Goal: Task Accomplishment & Management: Use online tool/utility

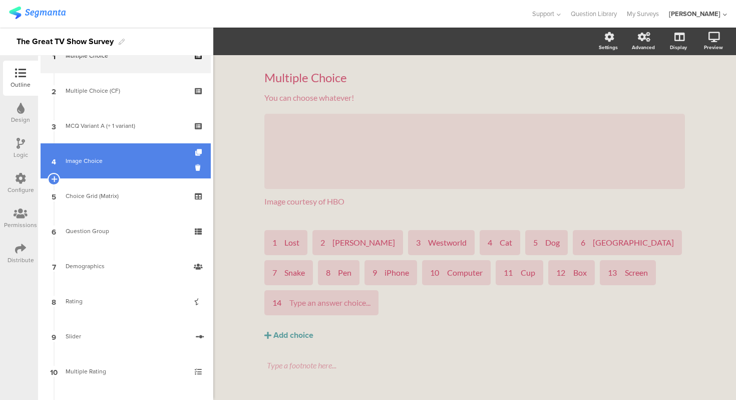
scroll to position [62, 0]
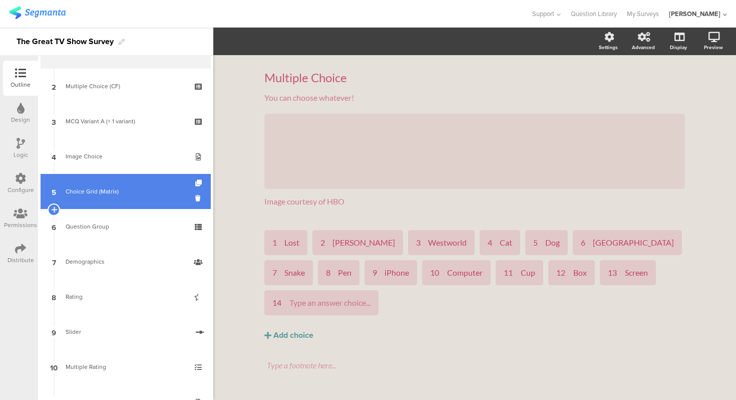
click at [132, 184] on link "5 Choice Grid (Matrix)" at bounding box center [126, 191] width 170 height 35
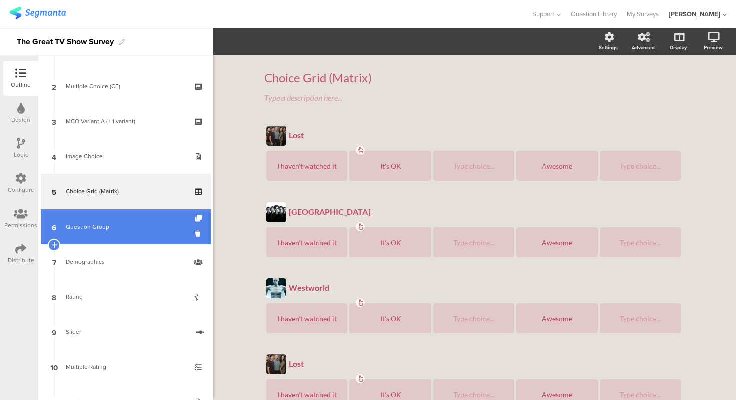
click at [121, 225] on div "Question Group" at bounding box center [126, 226] width 120 height 10
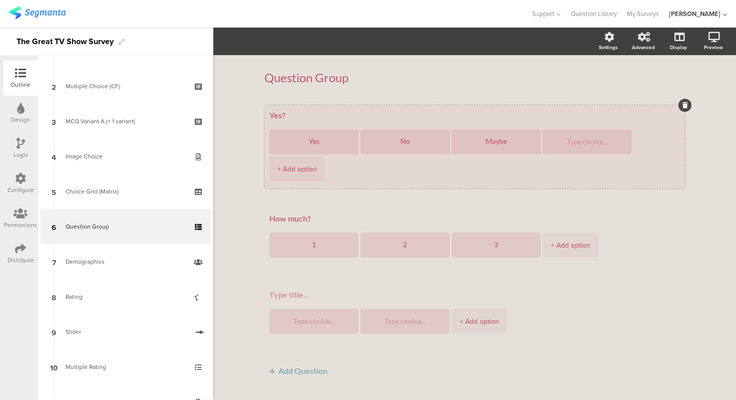
click at [321, 118] on textarea "Yes?" at bounding box center [474, 115] width 411 height 10
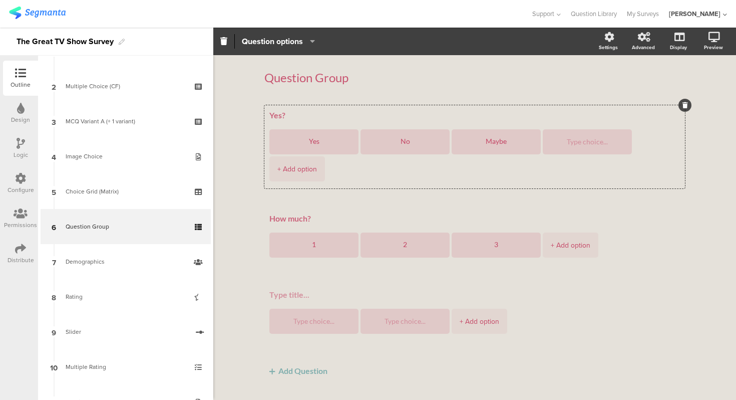
click at [314, 42] on icon "button" at bounding box center [310, 41] width 10 height 8
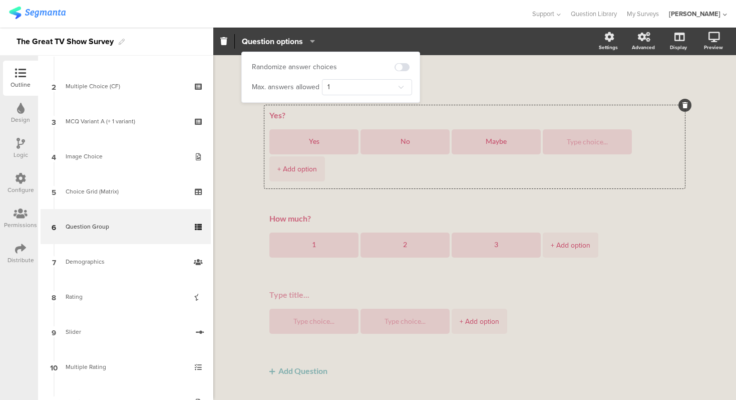
click at [314, 42] on icon "button" at bounding box center [310, 41] width 10 height 8
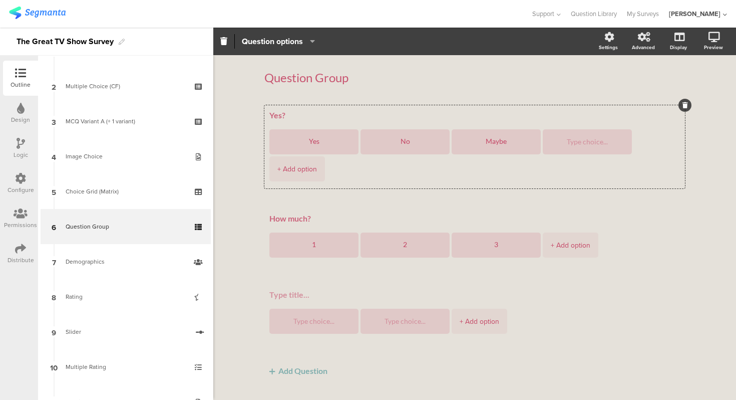
click at [314, 42] on icon "button" at bounding box center [310, 41] width 10 height 8
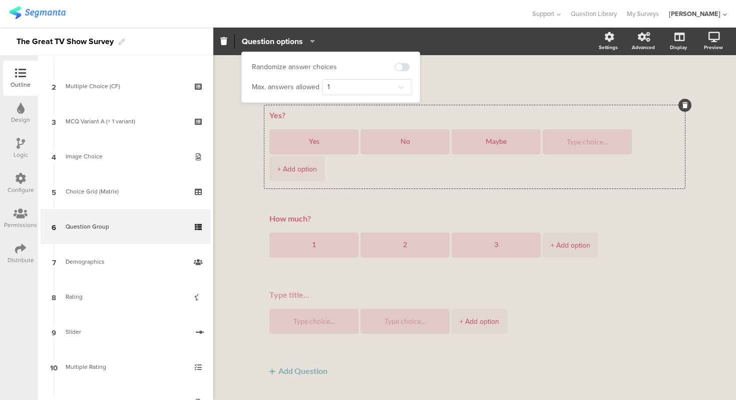
click at [314, 42] on icon "button" at bounding box center [310, 41] width 10 height 8
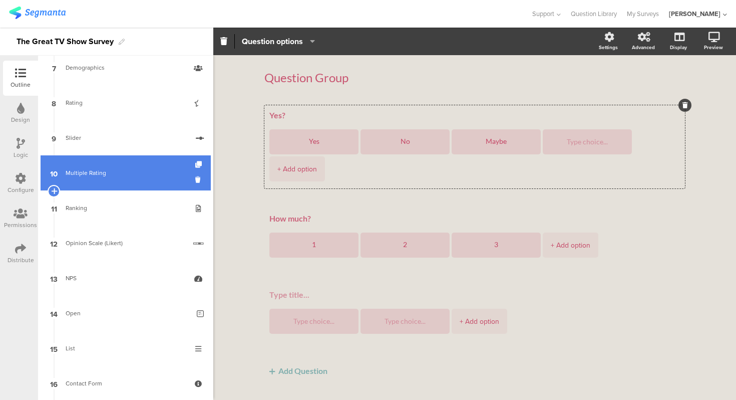
scroll to position [254, 0]
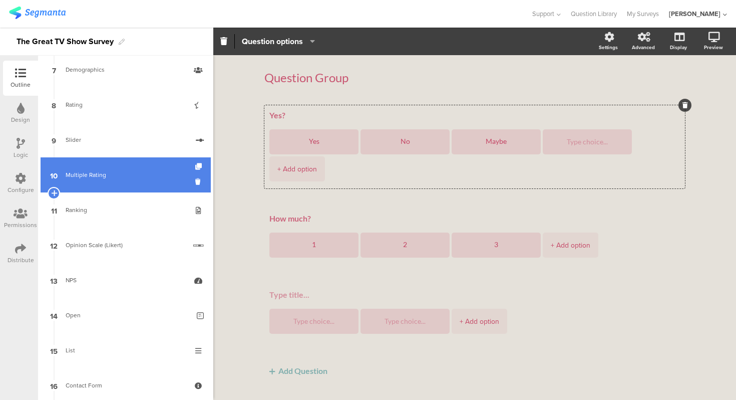
click at [125, 134] on link "9 Slider" at bounding box center [126, 139] width 170 height 35
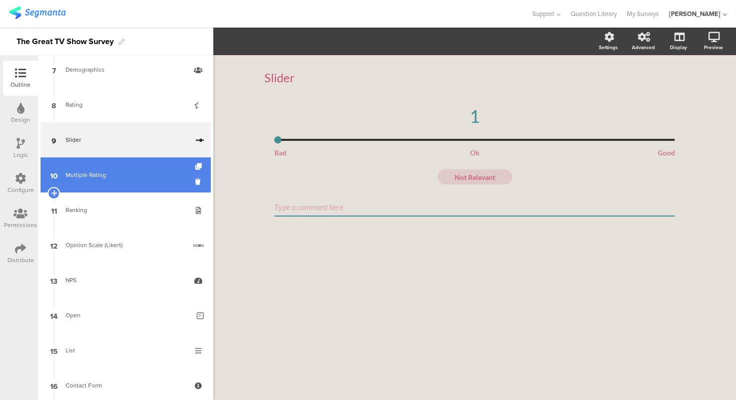
click at [122, 173] on div "Multiple Rating" at bounding box center [126, 175] width 120 height 10
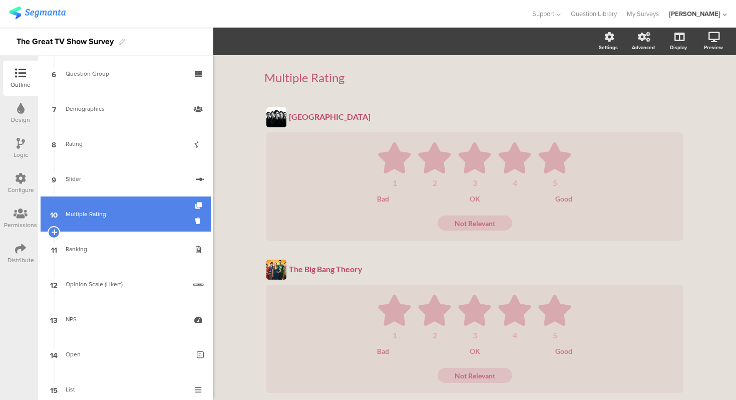
scroll to position [244, 0]
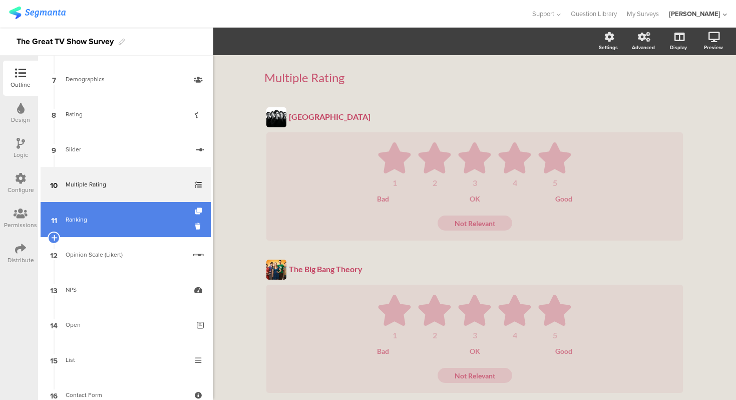
click at [126, 204] on link "11 Ranking" at bounding box center [126, 219] width 170 height 35
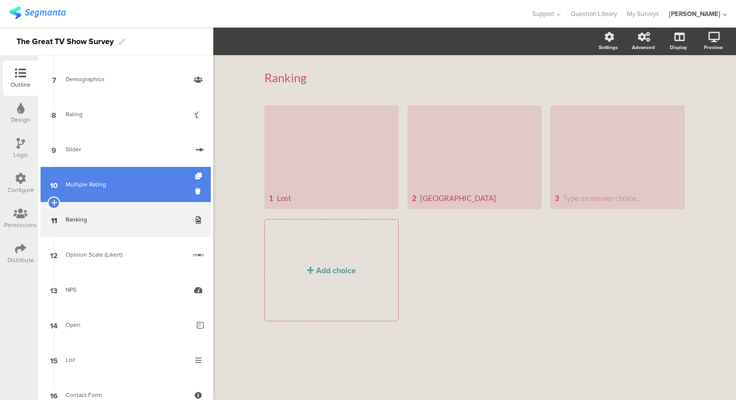
click at [133, 181] on div "Multiple Rating" at bounding box center [126, 184] width 120 height 10
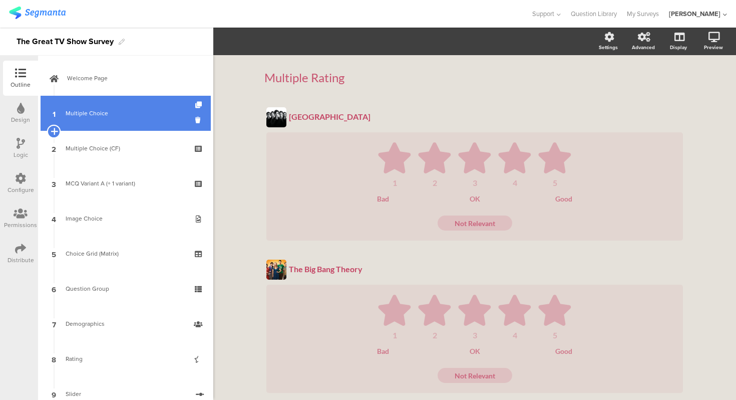
click at [55, 132] on icon at bounding box center [54, 131] width 7 height 9
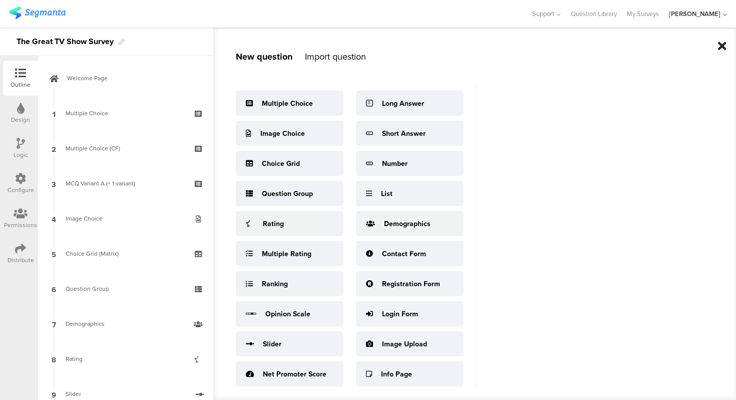
click at [723, 46] on icon at bounding box center [722, 46] width 9 height 12
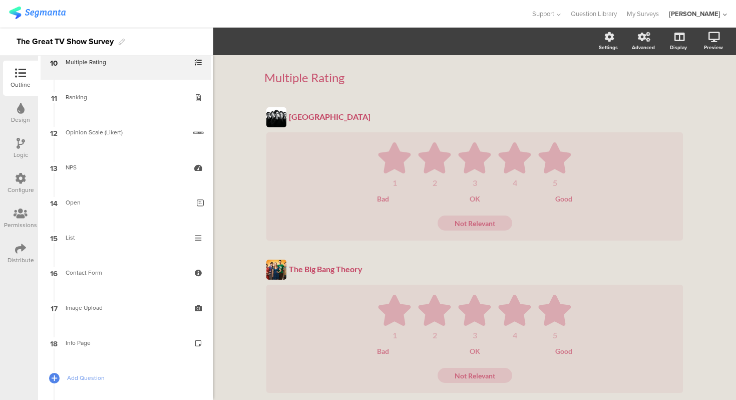
scroll to position [440, 0]
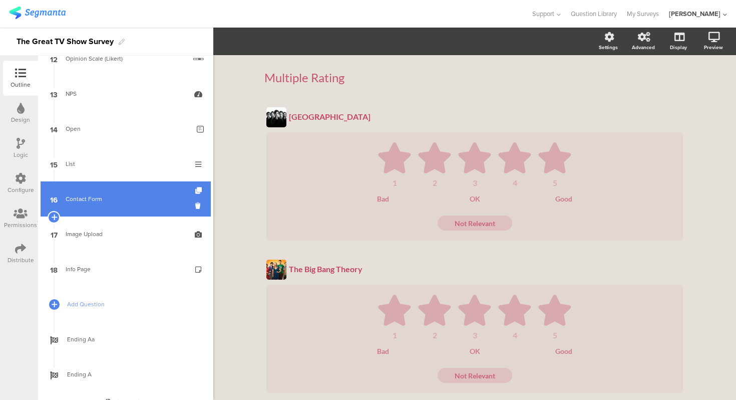
click at [122, 188] on link "16 Contact Form" at bounding box center [126, 198] width 170 height 35
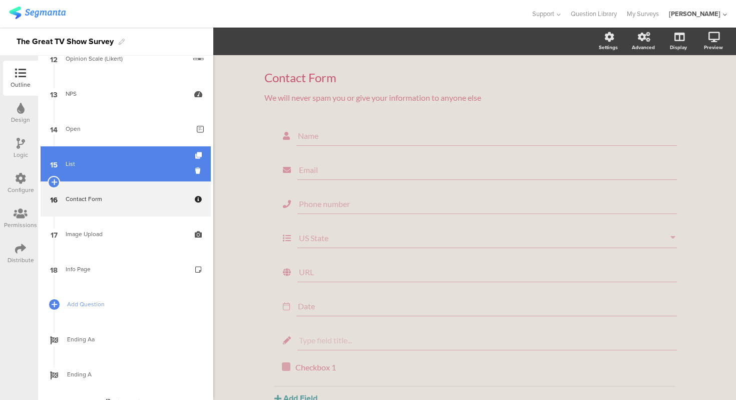
click at [124, 164] on div "List" at bounding box center [126, 164] width 120 height 10
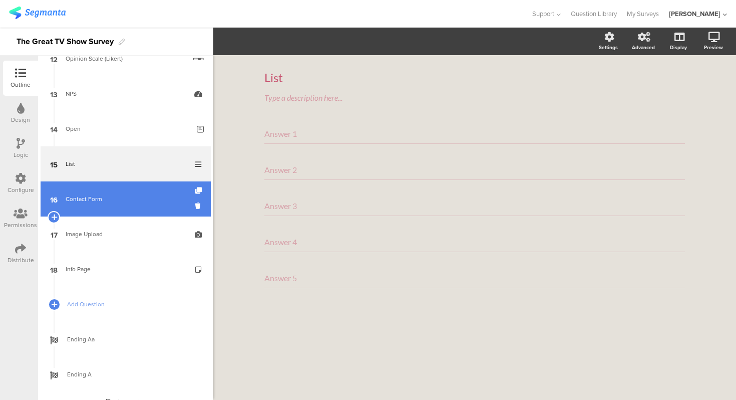
click at [125, 189] on link "16 Contact Form" at bounding box center [126, 198] width 170 height 35
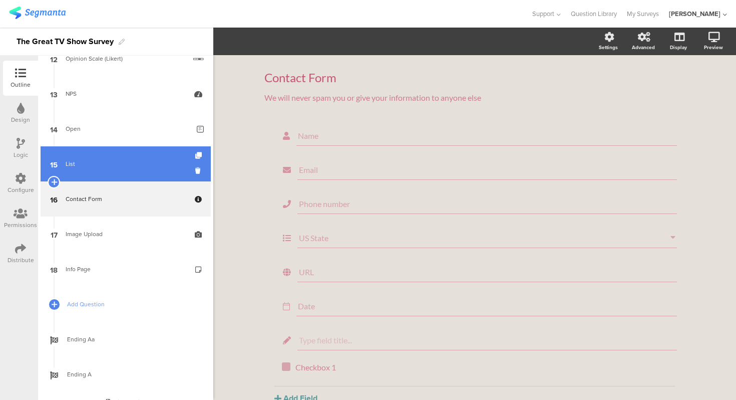
click at [123, 169] on link "15 List" at bounding box center [126, 163] width 170 height 35
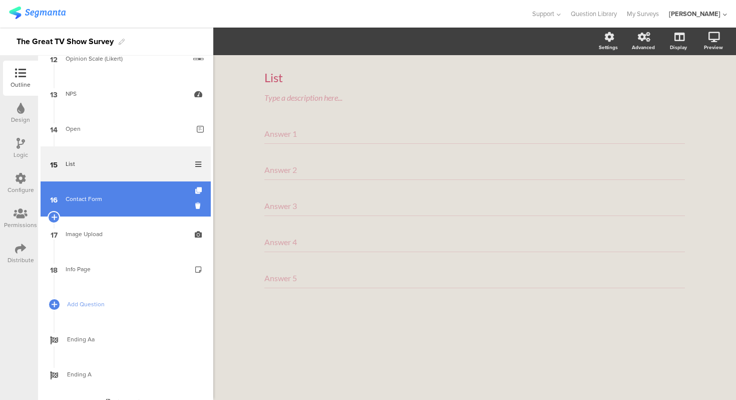
click at [123, 204] on link "16 Contact Form" at bounding box center [126, 198] width 170 height 35
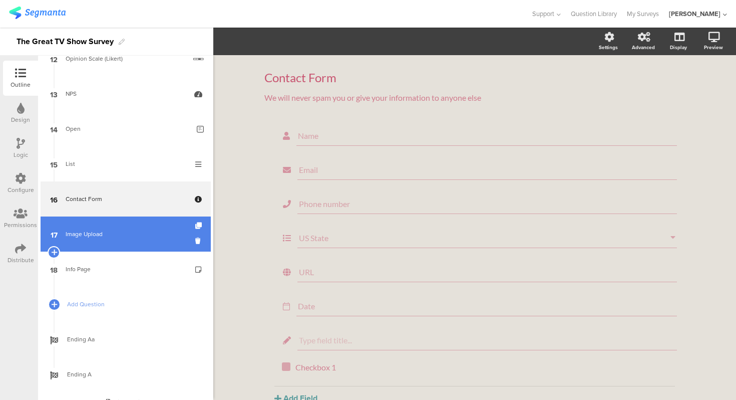
click at [121, 219] on link "17 Image Upload" at bounding box center [126, 233] width 170 height 35
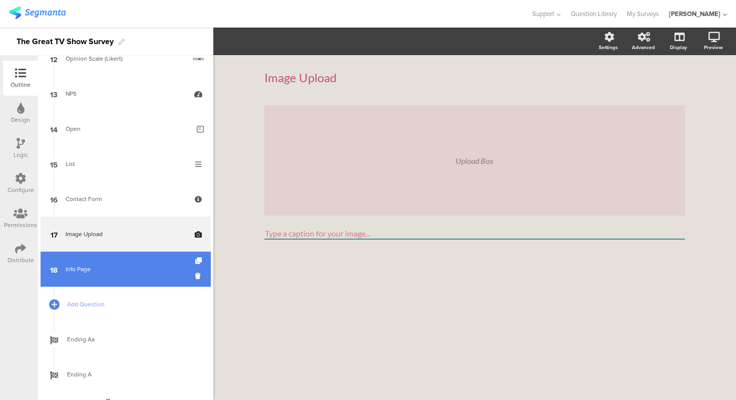
click at [118, 257] on link "18 Info Page" at bounding box center [126, 268] width 170 height 35
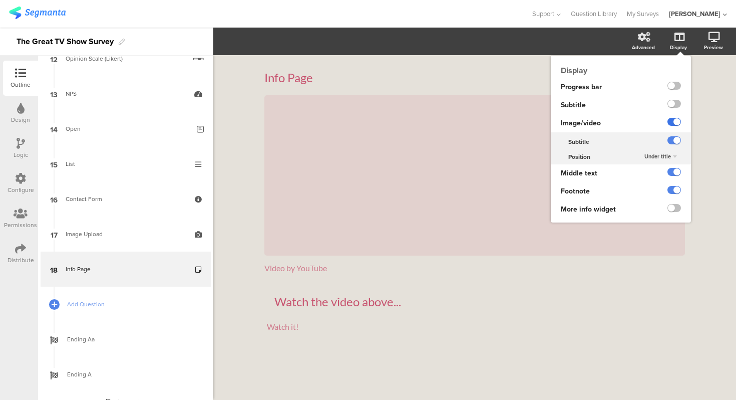
click at [676, 121] on label at bounding box center [674, 122] width 14 height 8
click at [0, 0] on input "checkbox" at bounding box center [0, 0] width 0 height 0
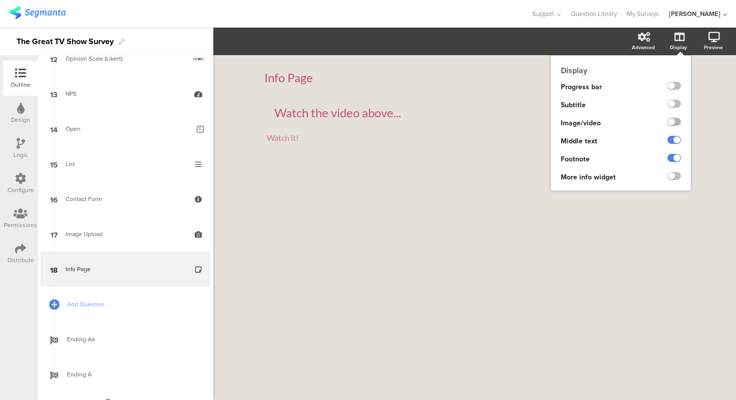
click at [676, 121] on label at bounding box center [674, 122] width 14 height 8
click at [0, 0] on input "checkbox" at bounding box center [0, 0] width 0 height 0
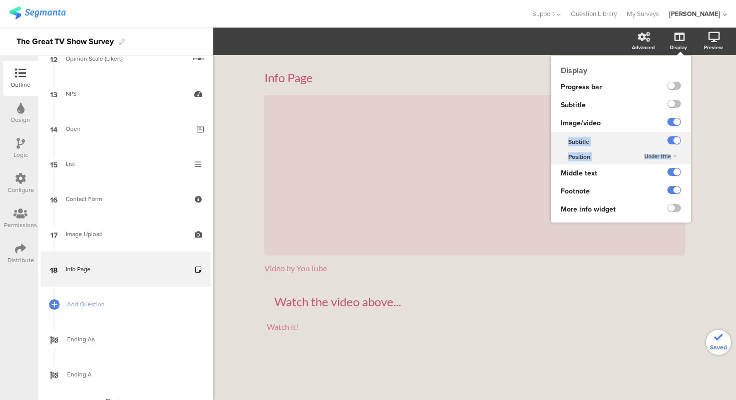
click at [642, 127] on div "Image/video" at bounding box center [598, 123] width 95 height 18
click at [673, 170] on label at bounding box center [674, 172] width 14 height 8
click at [0, 0] on input "checkbox" at bounding box center [0, 0] width 0 height 0
click at [673, 170] on label at bounding box center [674, 172] width 14 height 8
click at [0, 0] on input "checkbox" at bounding box center [0, 0] width 0 height 0
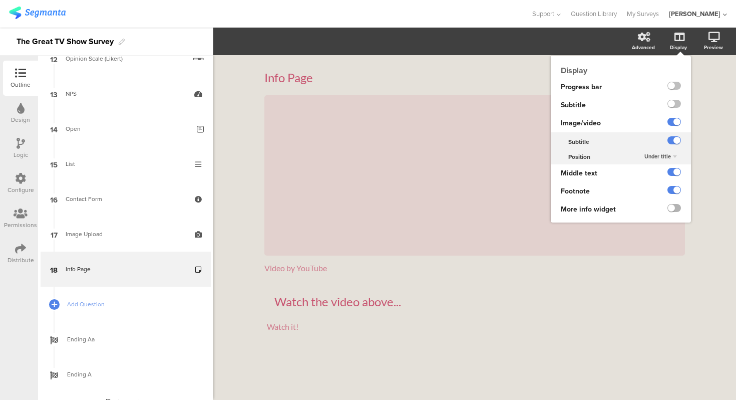
click at [673, 208] on label at bounding box center [674, 208] width 14 height 8
click at [0, 0] on input "checkbox" at bounding box center [0, 0] width 0 height 0
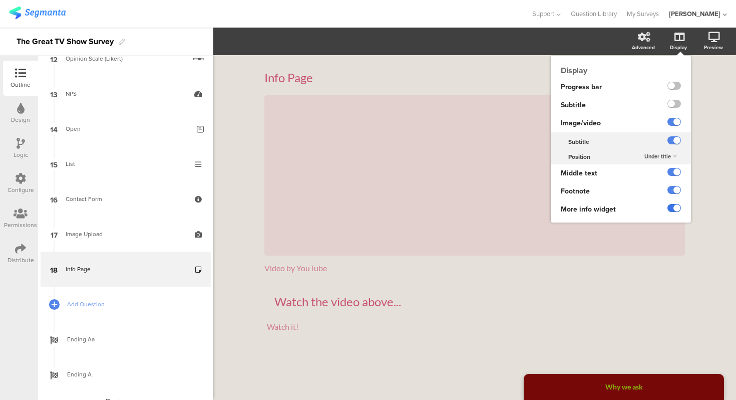
click at [673, 208] on label at bounding box center [674, 208] width 14 height 8
click at [0, 0] on input "checkbox" at bounding box center [0, 0] width 0 height 0
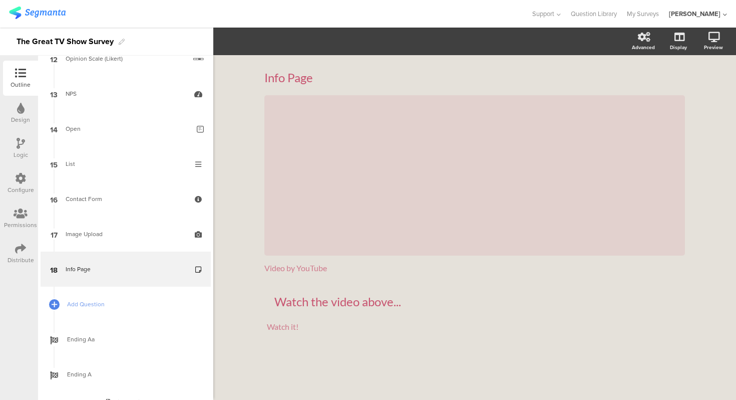
click at [709, 85] on div "Info Page Info Page / Video by YouTube Video by YouTube Watch the video above..…" at bounding box center [474, 227] width 523 height 344
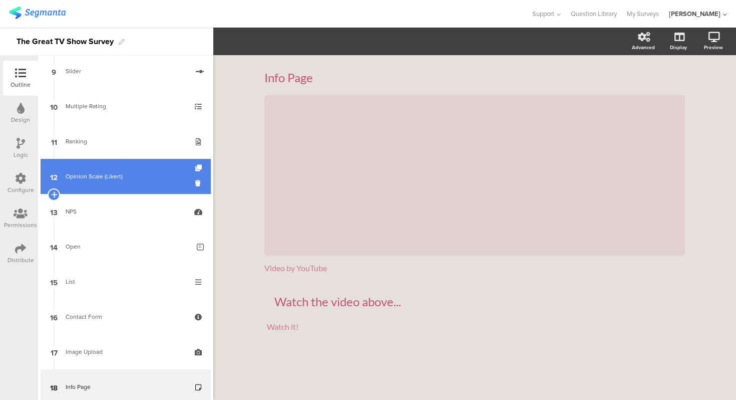
scroll to position [328, 0]
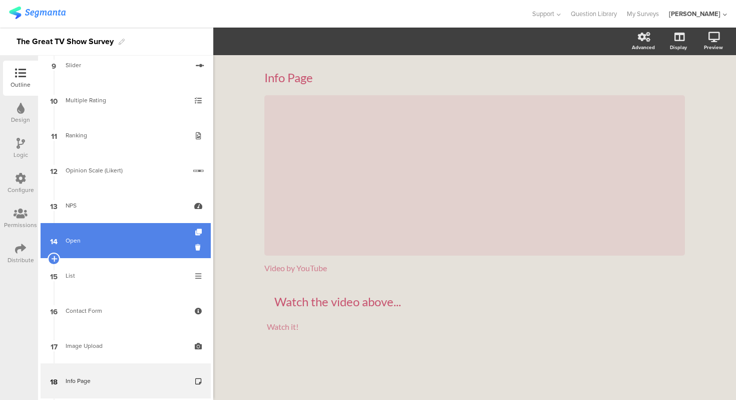
click at [110, 248] on link "14 Open" at bounding box center [126, 240] width 170 height 35
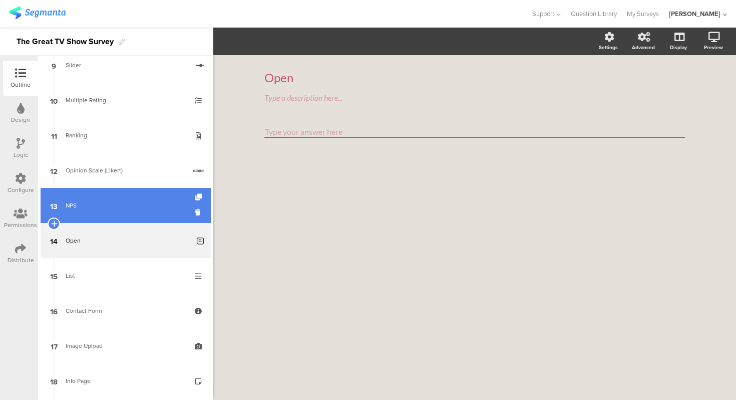
click at [116, 210] on link "13 NPS" at bounding box center [126, 205] width 170 height 35
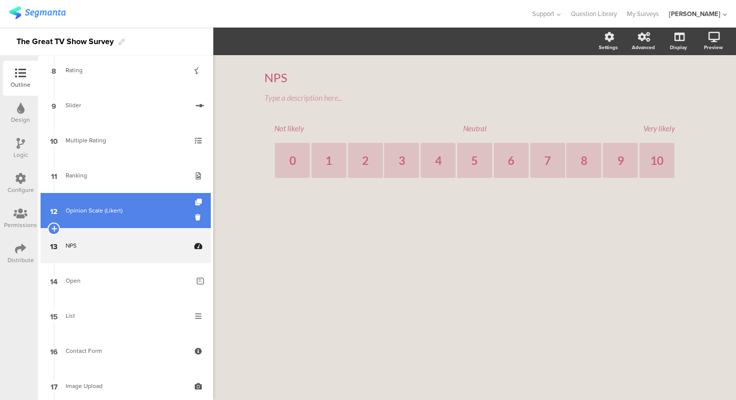
scroll to position [287, 0]
click at [118, 219] on link "12 Opinion Scale (Likert)" at bounding box center [126, 211] width 170 height 35
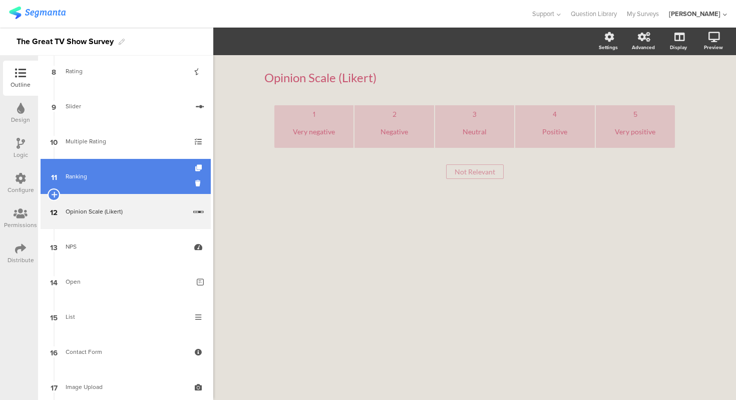
click at [119, 182] on link "11 Ranking" at bounding box center [126, 176] width 170 height 35
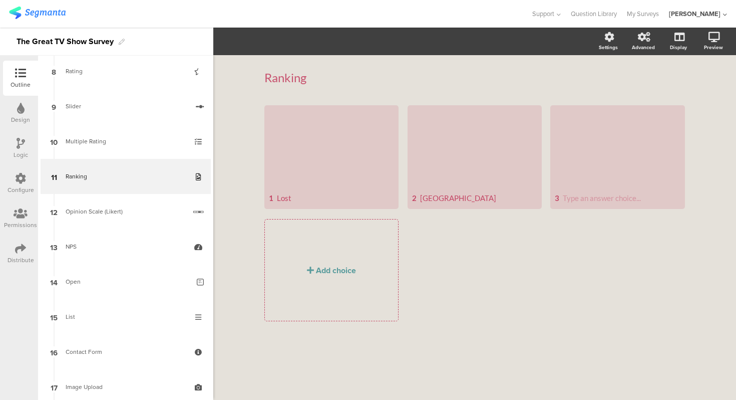
click at [237, 110] on div "Ranking Ranking 1 Lost 2 Silicon Valley 3" at bounding box center [474, 227] width 523 height 344
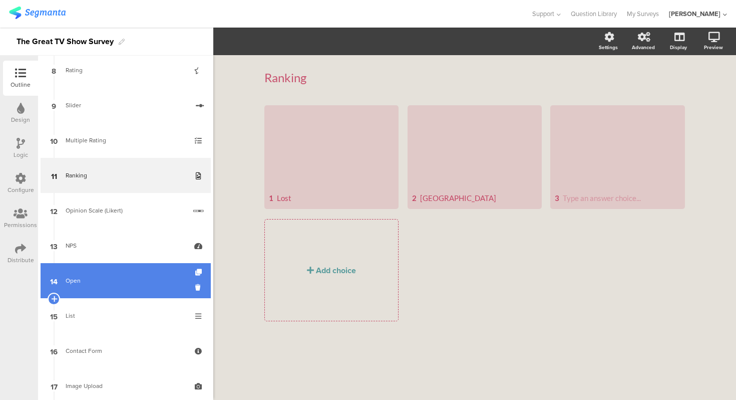
scroll to position [248, 0]
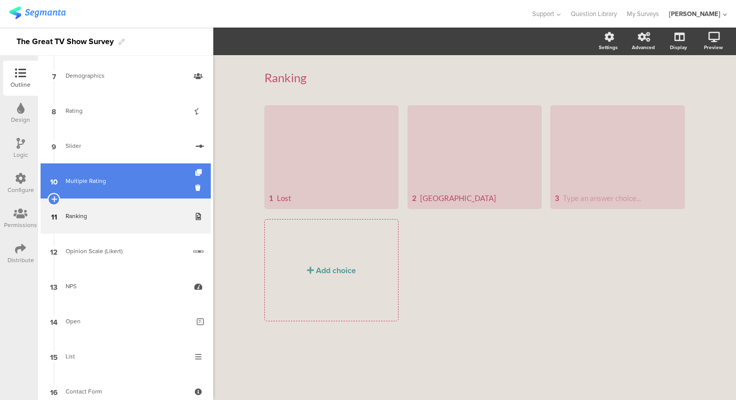
click at [102, 177] on div "Multiple Rating" at bounding box center [126, 181] width 120 height 10
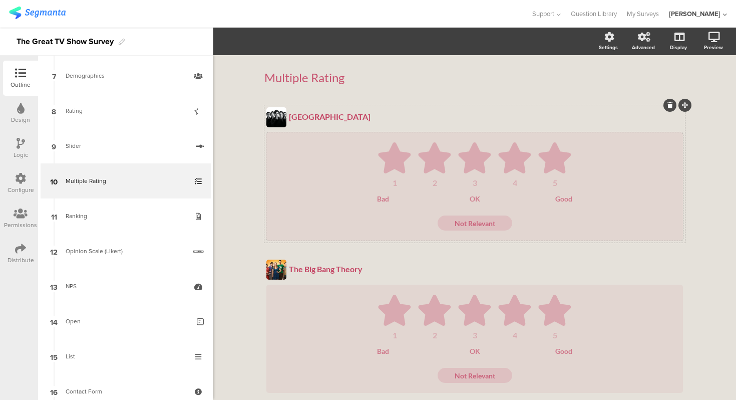
click at [321, 170] on ul "1 2 3 4 5" at bounding box center [474, 164] width 397 height 45
click at [463, 141] on div "1 2 3 4 5 Bad OK Good Not Relevant" at bounding box center [474, 186] width 417 height 108
click at [697, 153] on div "Multiple Rating Multiple Rating Silicon Valley Silicon Valley 1 2 3 4 5 Bad OK …" at bounding box center [474, 334] width 523 height 558
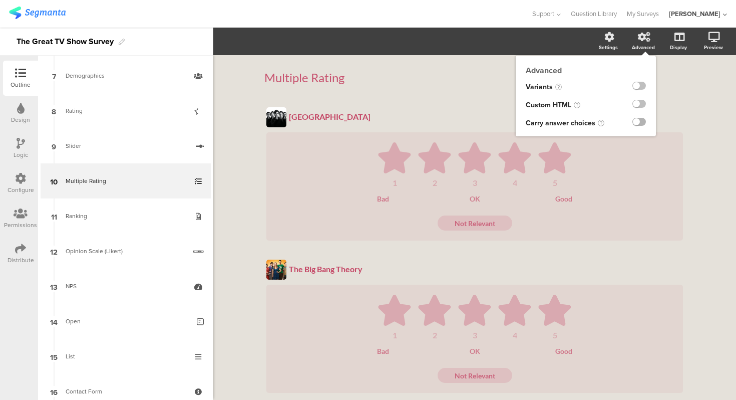
click at [640, 121] on label at bounding box center [639, 122] width 14 height 8
click at [0, 0] on input "checkbox" at bounding box center [0, 0] width 0 height 0
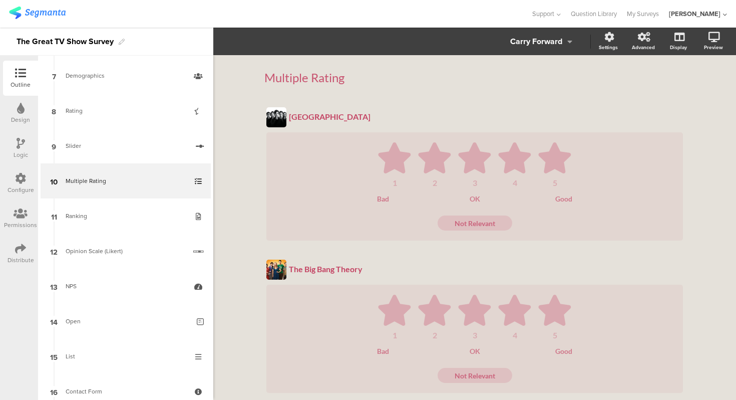
click at [558, 42] on div "Carry Forward" at bounding box center [536, 42] width 52 height 14
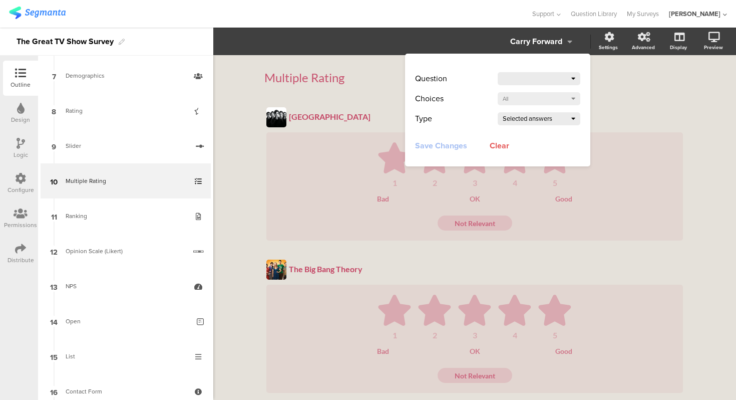
click at [556, 72] on div at bounding box center [537, 79] width 69 height 14
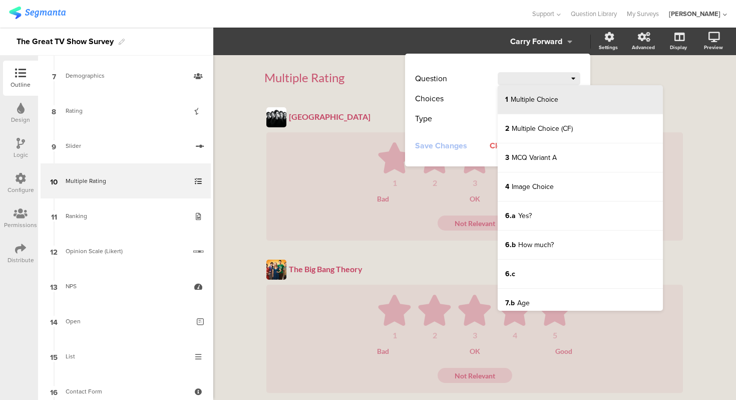
click at [558, 92] on li "1 Multiple Choice" at bounding box center [580, 99] width 165 height 29
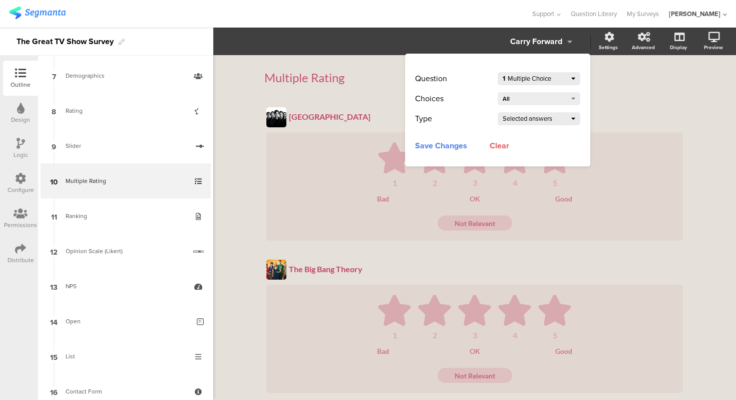
click at [564, 118] on div "Selected answers" at bounding box center [537, 119] width 69 height 14
click at [561, 97] on div "All" at bounding box center [535, 99] width 65 height 14
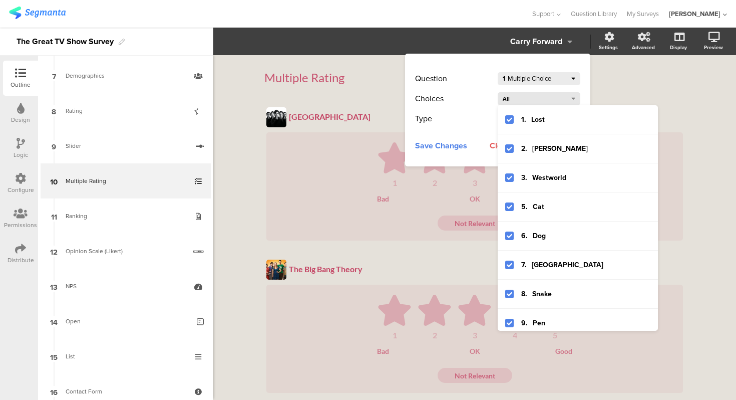
click at [561, 97] on div "All" at bounding box center [535, 99] width 65 height 14
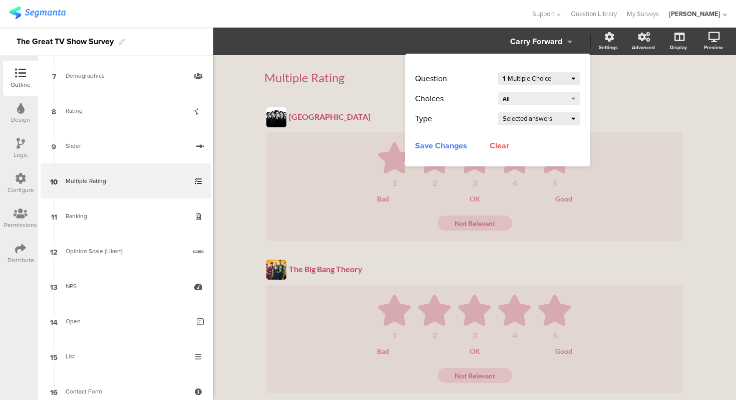
click at [561, 118] on div "Selected answers" at bounding box center [537, 119] width 69 height 14
click at [444, 148] on span "Save Changes" at bounding box center [441, 145] width 52 height 13
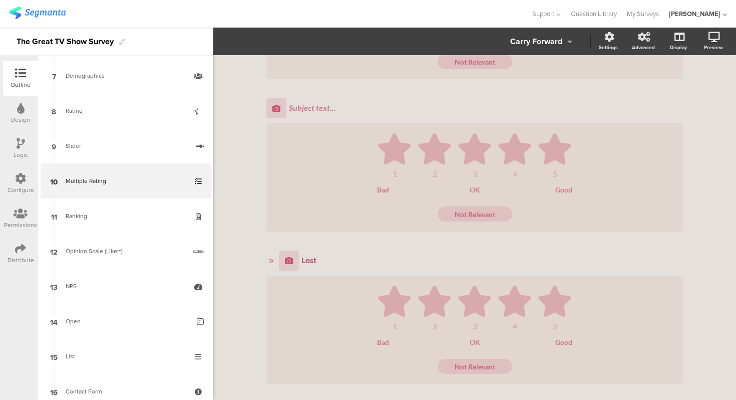
scroll to position [282, 0]
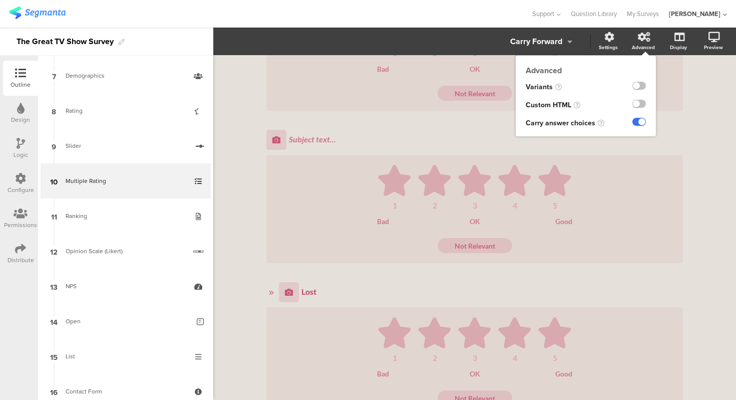
click at [641, 119] on label at bounding box center [639, 122] width 14 height 8
click at [0, 0] on input "checkbox" at bounding box center [0, 0] width 0 height 0
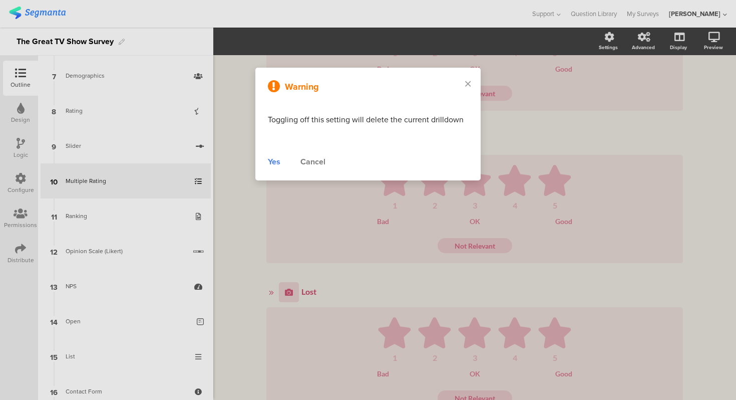
click at [279, 161] on div "Yes" at bounding box center [274, 162] width 13 height 12
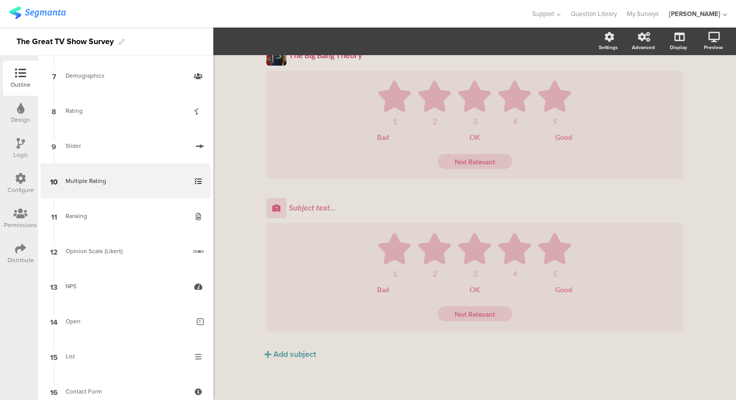
click at [718, 151] on div "Multiple Rating Multiple Rating Silicon Valley Silicon Valley 1 2 3 4 5 Bad OK …" at bounding box center [474, 120] width 523 height 558
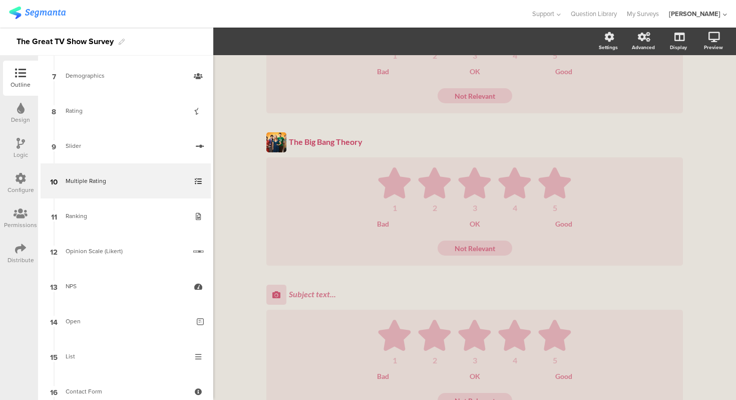
scroll to position [0, 0]
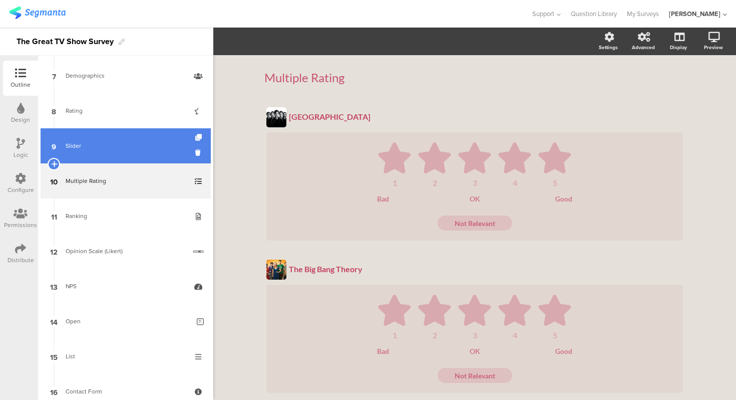
click at [164, 148] on div "Slider" at bounding box center [127, 146] width 123 height 10
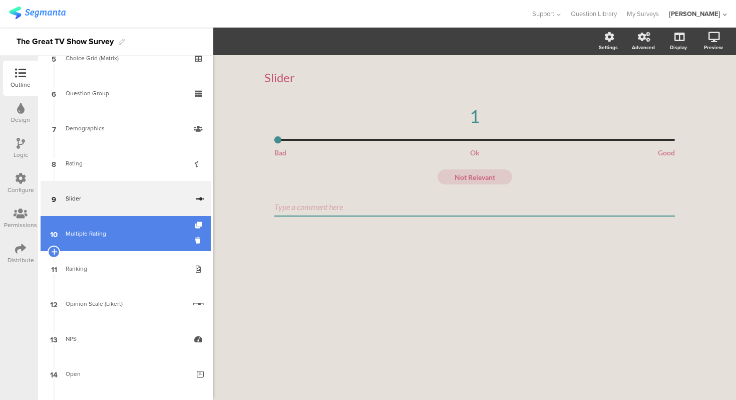
scroll to position [188, 0]
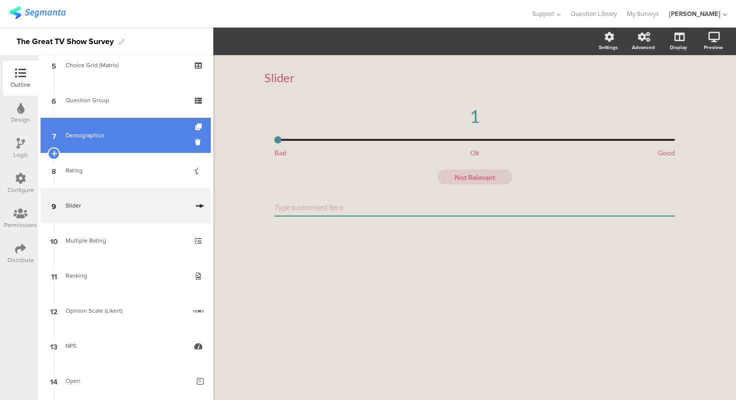
click at [110, 146] on link "7 Demographics" at bounding box center [126, 135] width 170 height 35
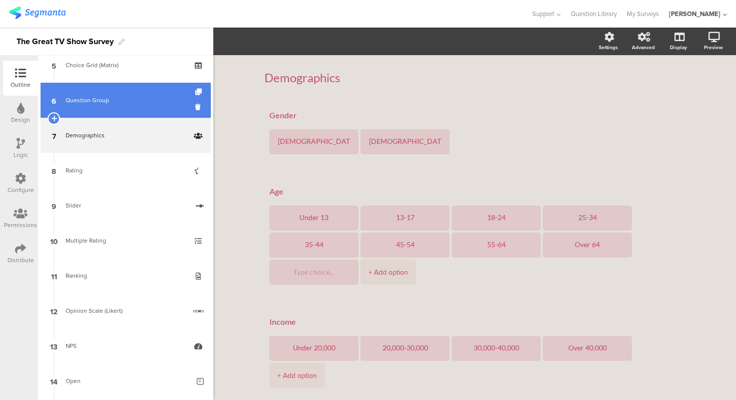
click at [138, 95] on div "Question Group" at bounding box center [126, 100] width 120 height 10
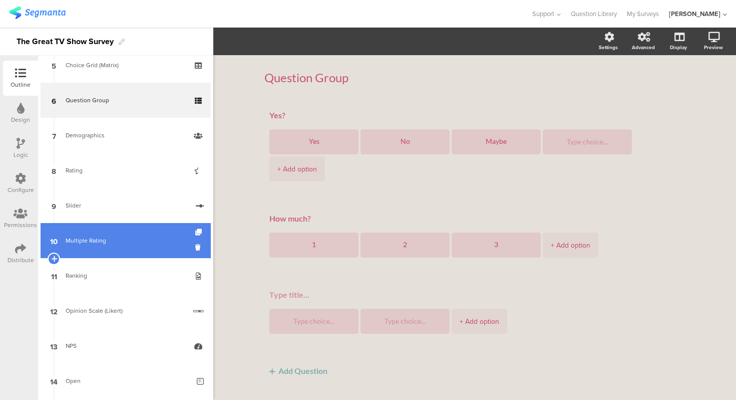
click at [113, 229] on link "10 Multiple Rating" at bounding box center [126, 240] width 170 height 35
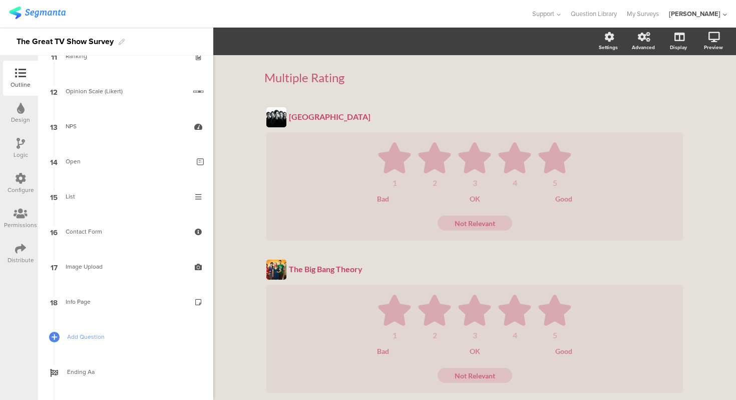
scroll to position [342, 0]
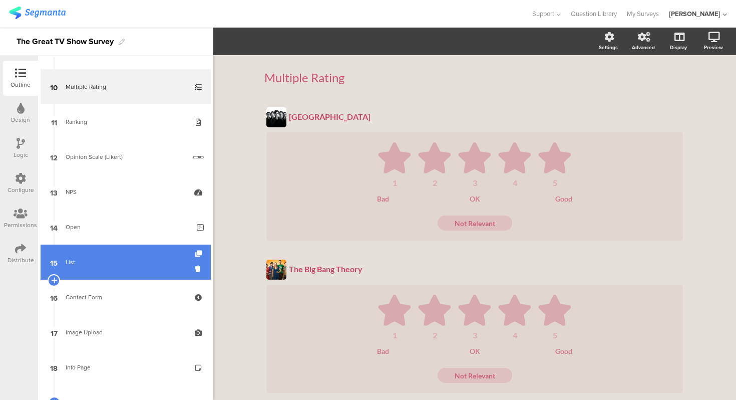
click at [95, 257] on div "List" at bounding box center [126, 262] width 120 height 10
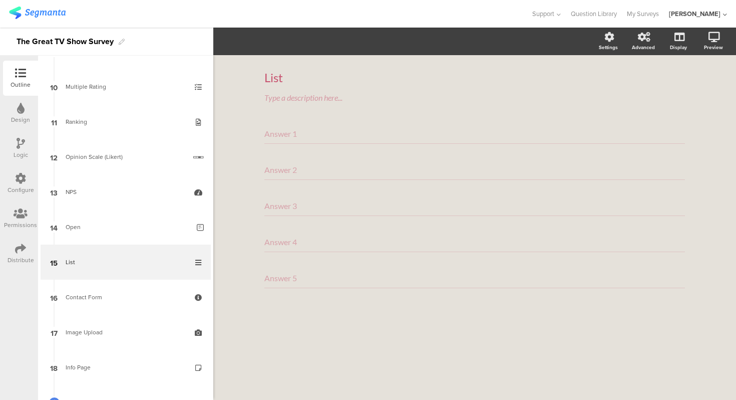
click at [341, 135] on div "Answer 1" at bounding box center [474, 134] width 421 height 20
click at [245, 130] on div "List List Type a description here... Answer 1 Answer 2 Answer 3 Answer 4 Answer…" at bounding box center [474, 227] width 523 height 344
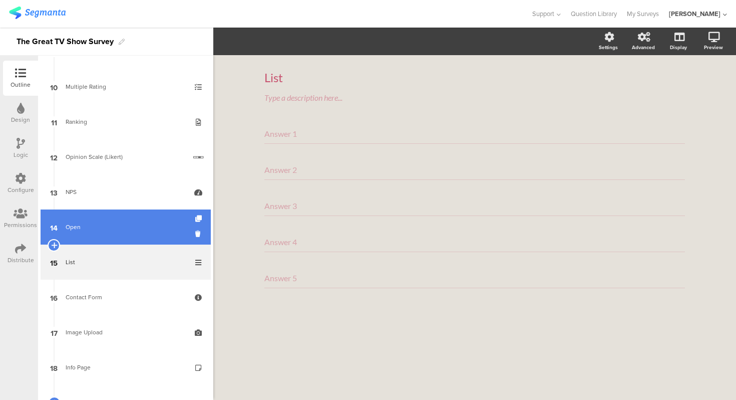
click at [130, 239] on link "14 Open" at bounding box center [126, 226] width 170 height 35
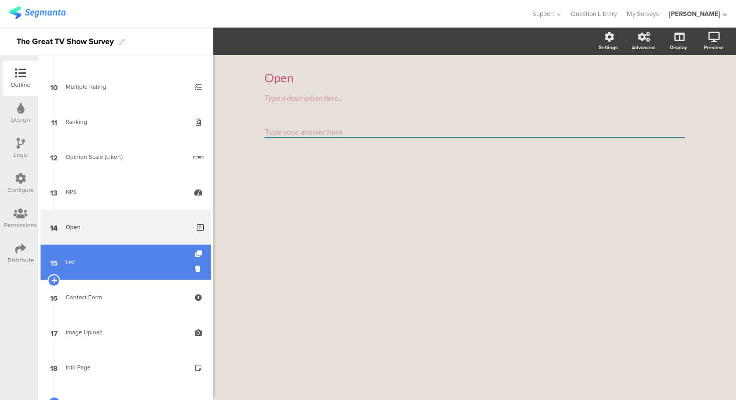
click at [71, 273] on link "15 List" at bounding box center [126, 261] width 170 height 35
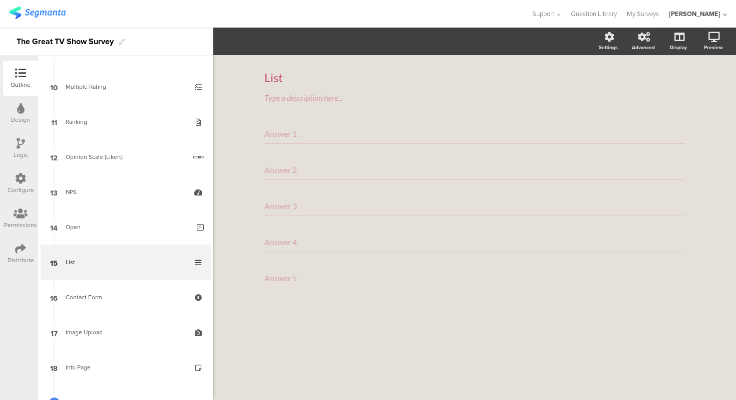
click at [241, 187] on div "List List Type a description here... Answer 1 Answer 2 Answer 3 Answer 4 Answer…" at bounding box center [474, 227] width 523 height 344
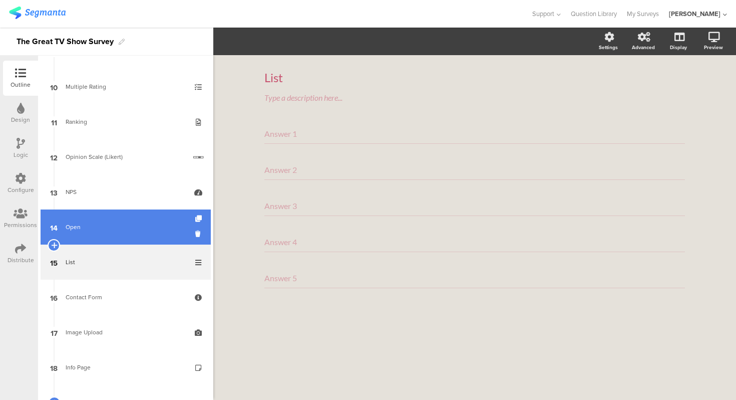
click at [142, 226] on div "Open" at bounding box center [128, 227] width 124 height 10
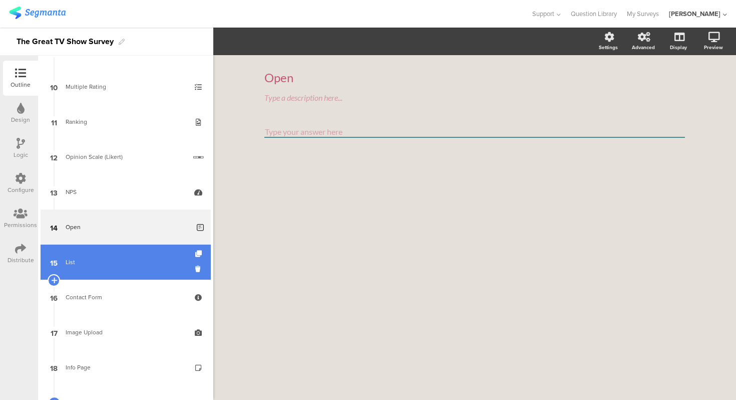
click at [142, 246] on link "15 List" at bounding box center [126, 261] width 170 height 35
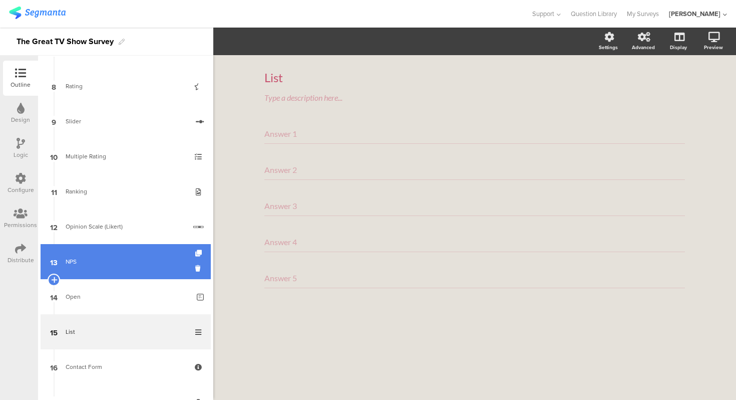
scroll to position [248, 0]
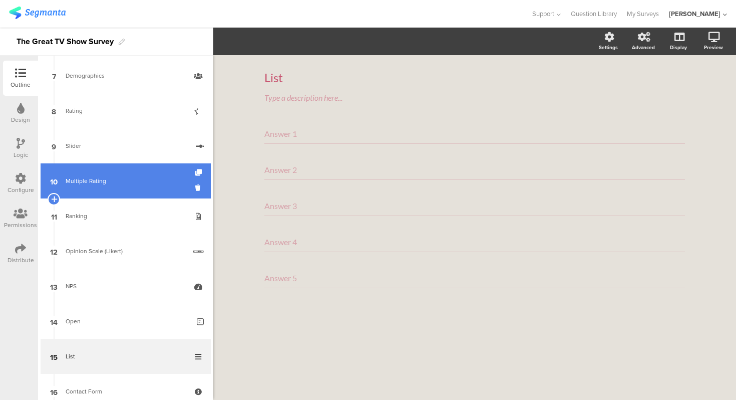
click at [108, 186] on link "10 Multiple Rating" at bounding box center [126, 180] width 170 height 35
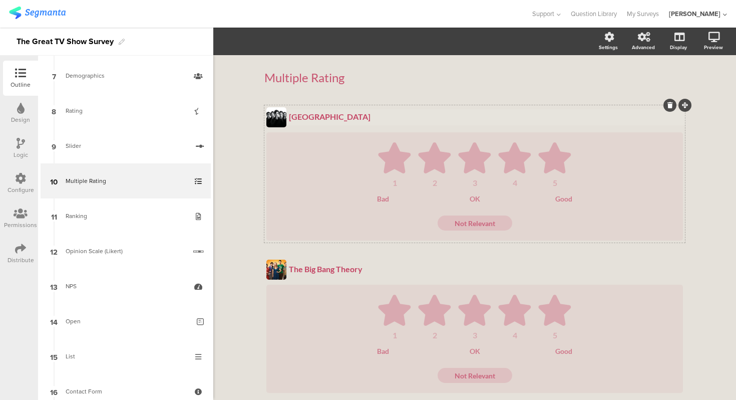
click at [375, 119] on div "Silicon Valley" at bounding box center [486, 117] width 394 height 10
click at [333, 158] on ul "1 2 3 4 5" at bounding box center [474, 164] width 397 height 45
click at [241, 44] on span "Icons" at bounding box center [239, 42] width 27 height 11
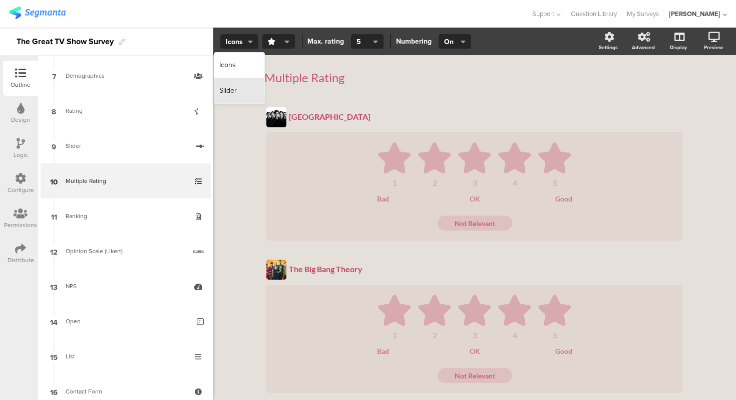
click at [242, 92] on div "Slider" at bounding box center [239, 90] width 50 height 25
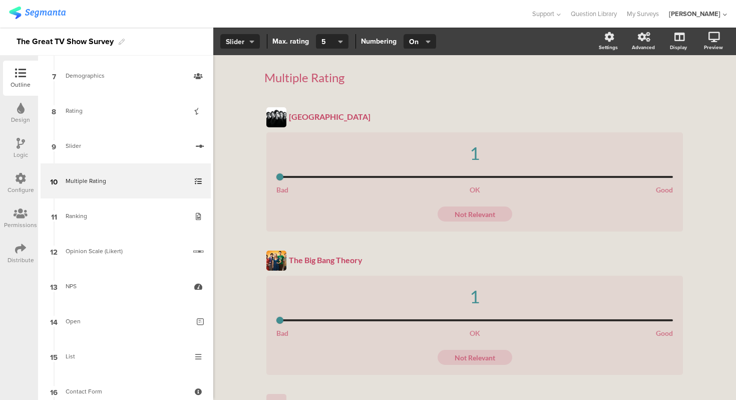
click at [254, 39] on button "Slider" at bounding box center [240, 41] width 40 height 15
click at [253, 60] on div "Icons" at bounding box center [240, 66] width 50 height 26
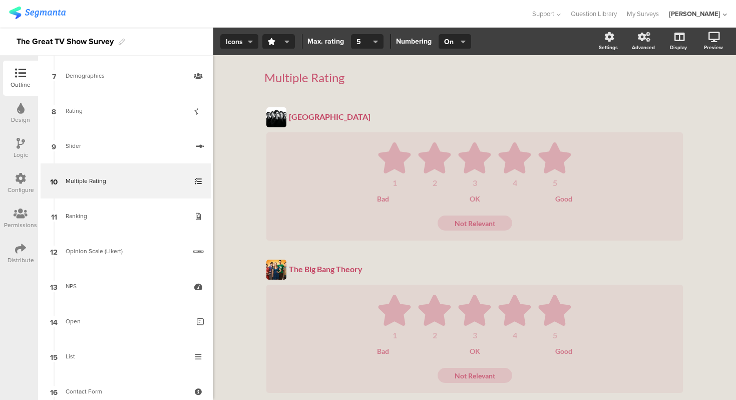
click at [238, 40] on span "Icons" at bounding box center [239, 42] width 27 height 11
click at [238, 80] on div "Slider" at bounding box center [239, 90] width 50 height 25
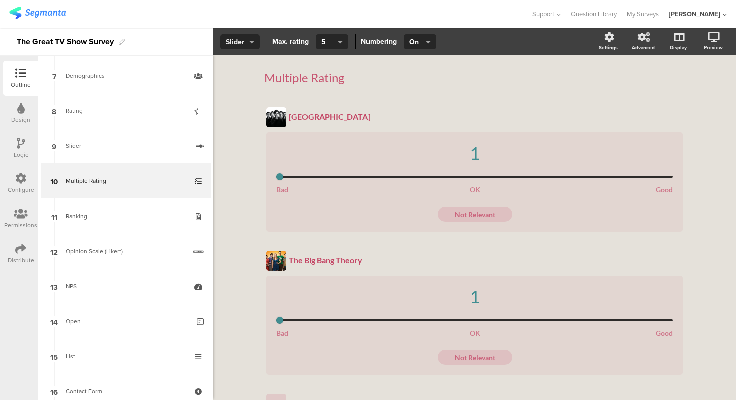
click at [244, 43] on span "Slider" at bounding box center [240, 42] width 29 height 11
click at [245, 62] on div "Icons" at bounding box center [240, 66] width 50 height 26
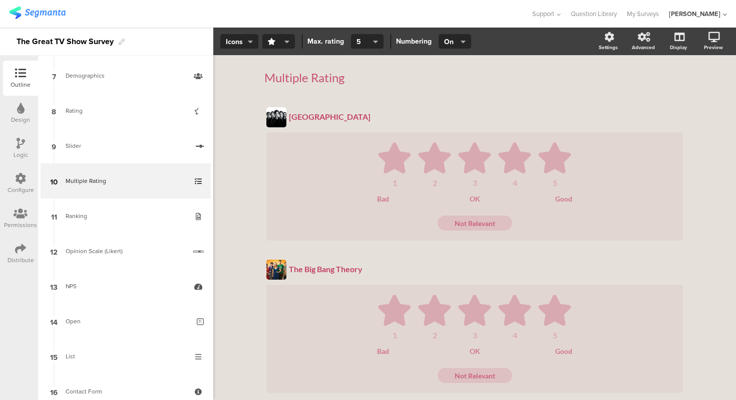
click at [240, 99] on div "Multiple Rating Multiple Rating Silicon Valley Silicon Valley 1 2 3 4 5 Bad OK …" at bounding box center [474, 334] width 523 height 558
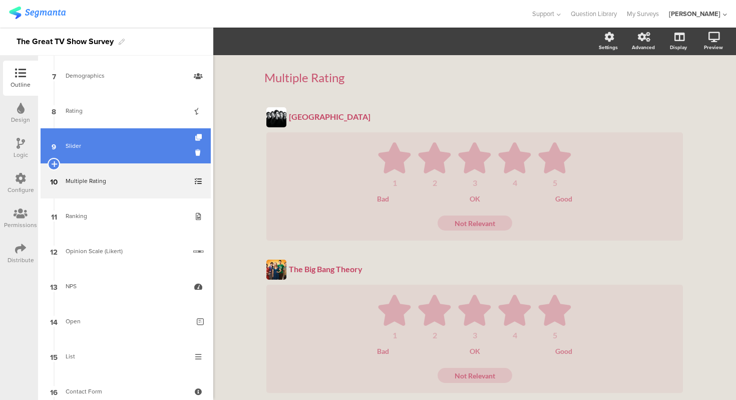
click at [105, 142] on div "Slider" at bounding box center [127, 146] width 123 height 10
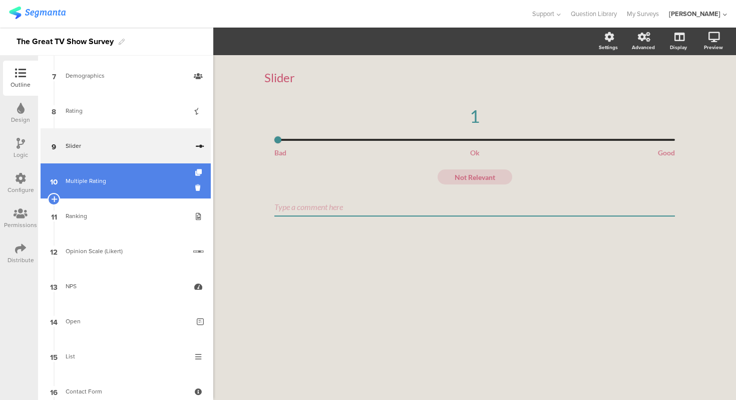
click at [107, 178] on div "Multiple Rating" at bounding box center [126, 181] width 120 height 10
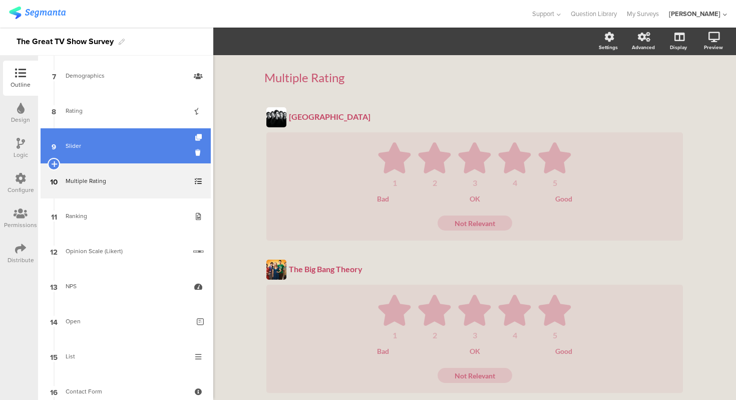
click at [130, 147] on div "Slider" at bounding box center [127, 146] width 123 height 10
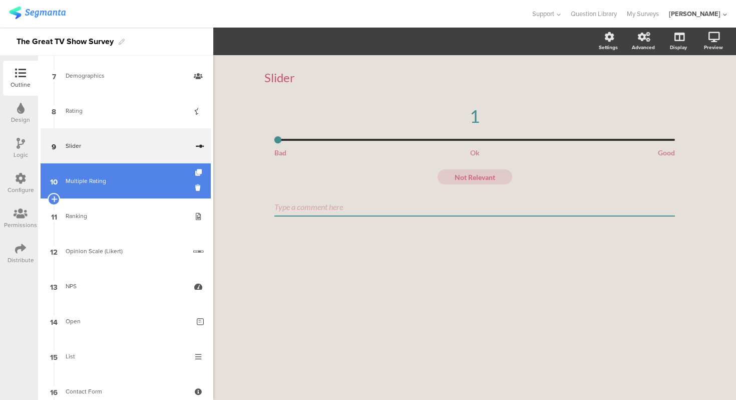
click at [155, 177] on div "Multiple Rating" at bounding box center [126, 181] width 120 height 10
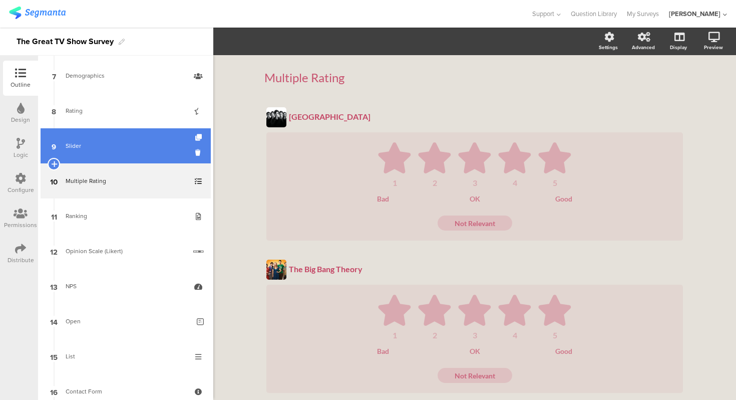
click at [121, 151] on link "9 Slider" at bounding box center [126, 145] width 170 height 35
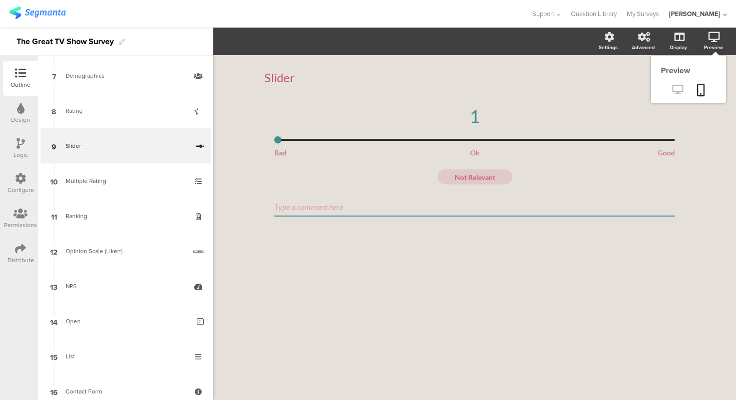
click at [674, 84] on link at bounding box center [677, 90] width 25 height 17
